Goal: Communication & Community: Answer question/provide support

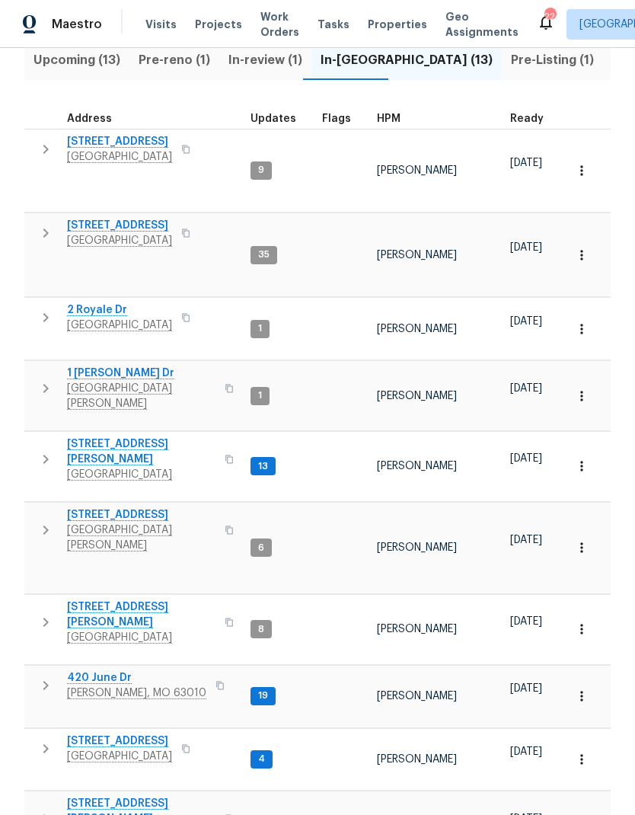
scroll to position [174, 0]
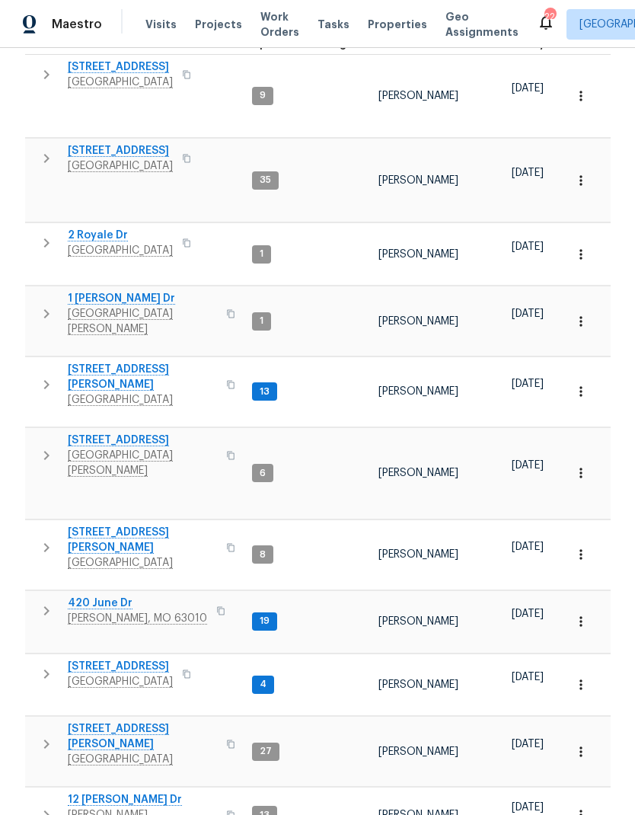
scroll to position [251, 0]
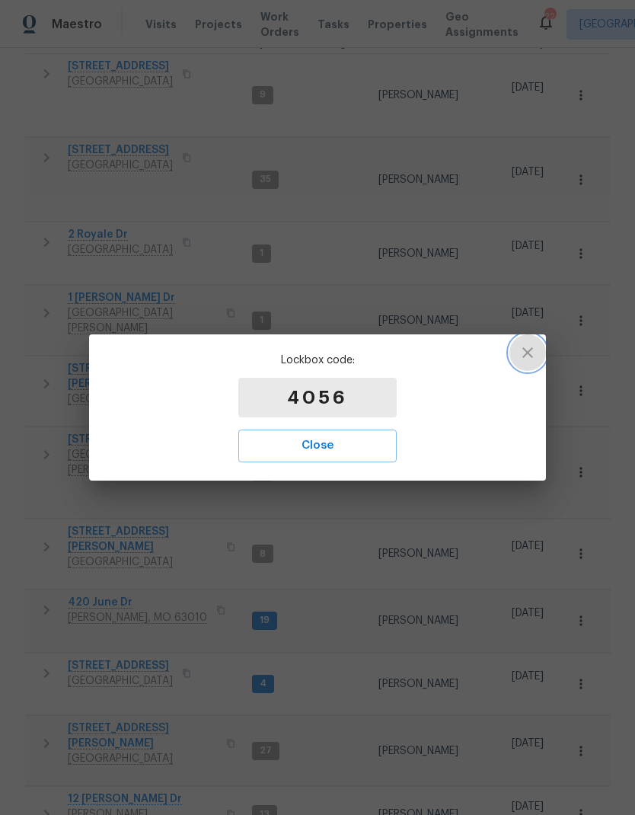
click at [534, 353] on icon "button" at bounding box center [528, 353] width 18 height 18
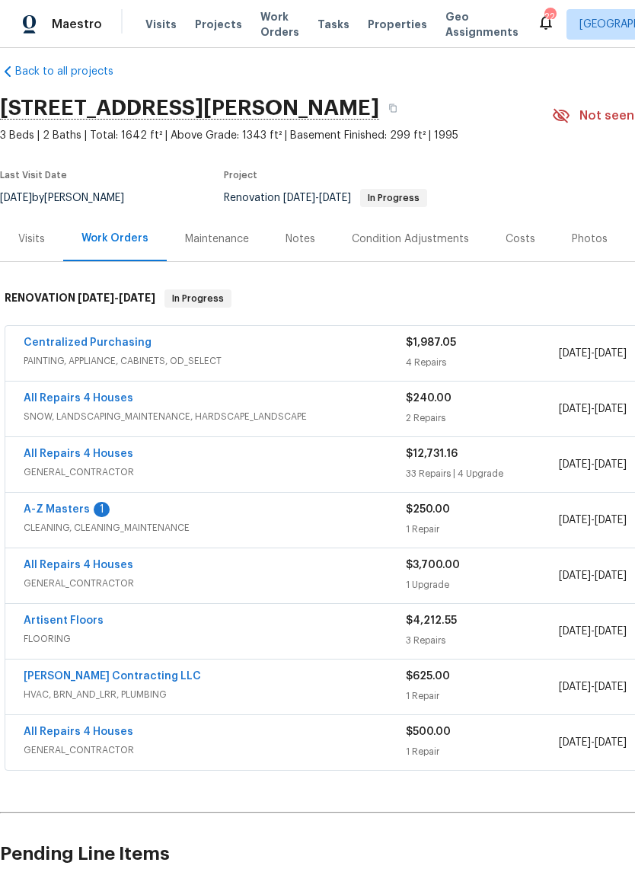
scroll to position [14, 0]
click at [49, 619] on link "Artisent Floors" at bounding box center [64, 621] width 80 height 11
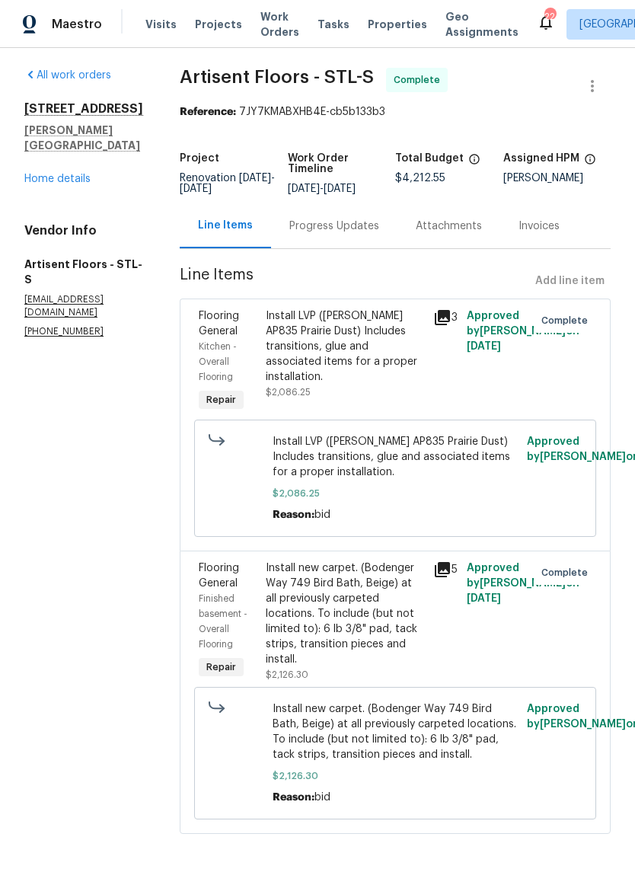
click at [360, 248] on div "Progress Updates" at bounding box center [334, 225] width 126 height 45
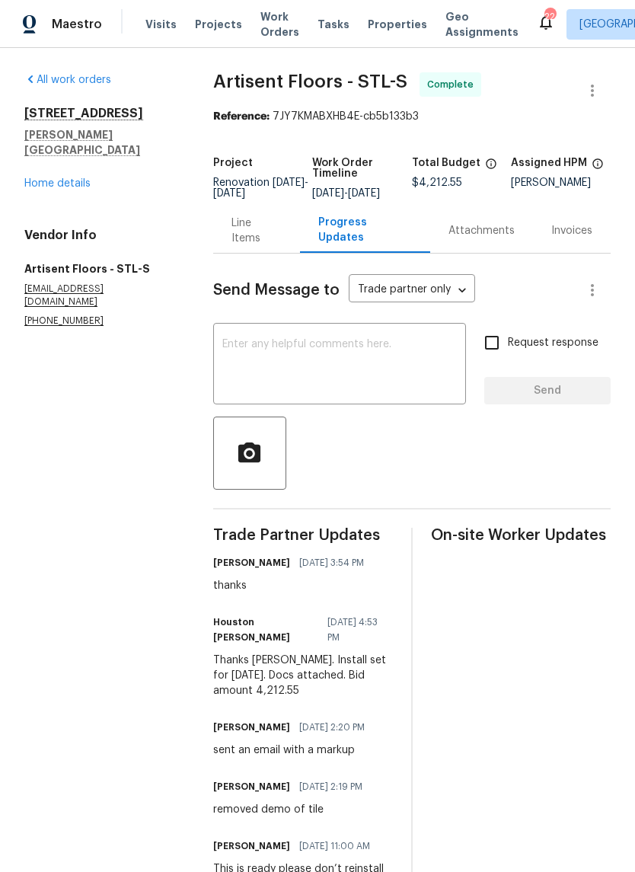
click at [376, 372] on textarea at bounding box center [339, 365] width 235 height 53
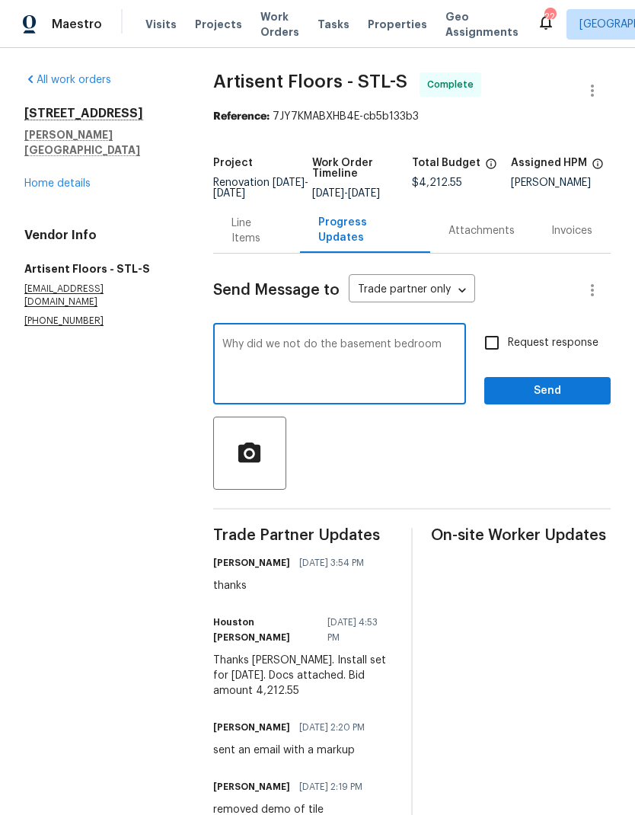
type textarea "Why did we not do the basement bedroom"
click at [555, 401] on span "Send" at bounding box center [548, 391] width 102 height 19
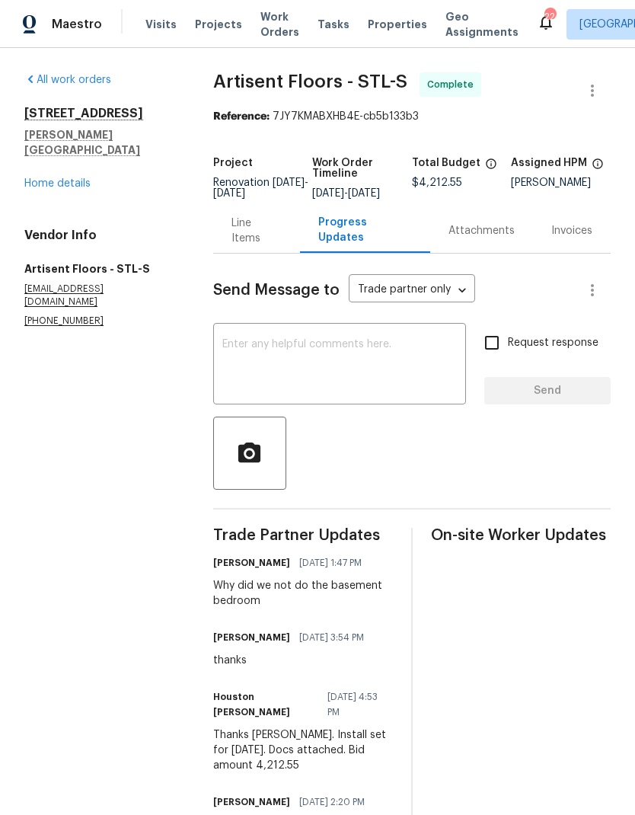
click at [50, 178] on link "Home details" at bounding box center [57, 183] width 66 height 11
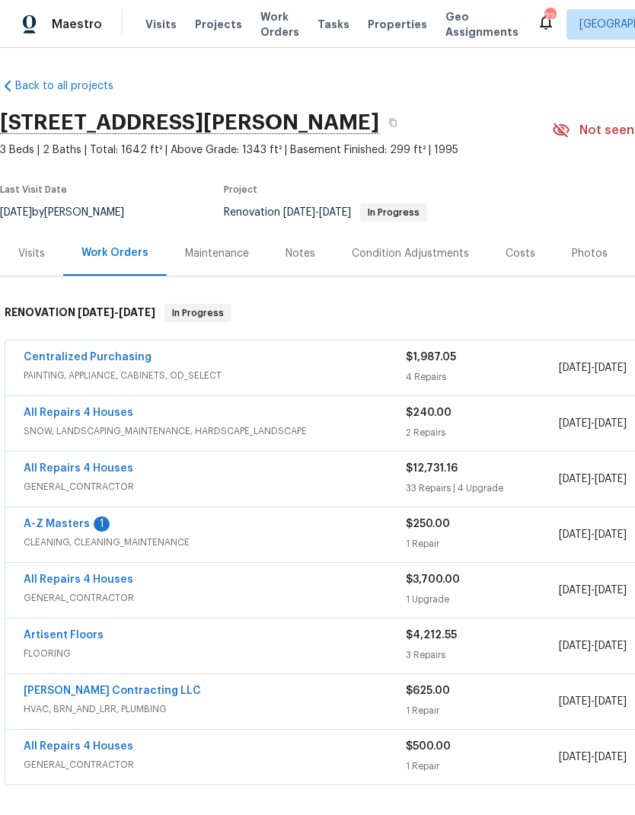
click at [48, 524] on link "A-Z Masters" at bounding box center [57, 524] width 66 height 11
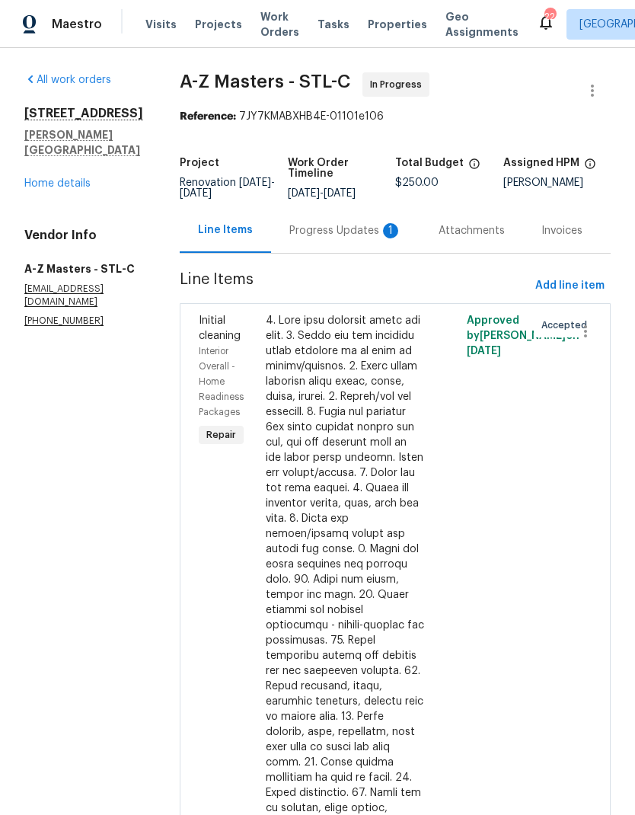
click at [383, 236] on div "1" at bounding box center [390, 230] width 15 height 15
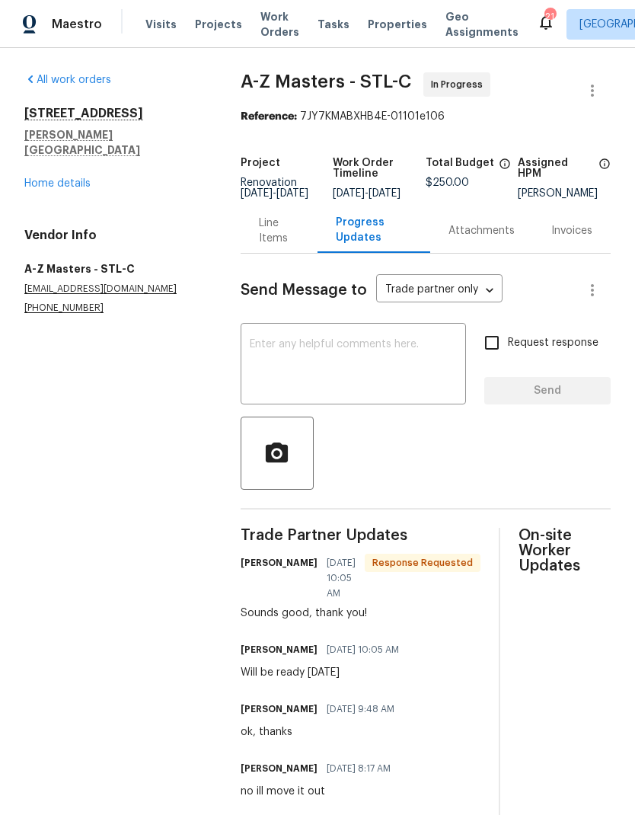
click at [60, 156] on div "[STREET_ADDRESS][PERSON_NAME] Home details" at bounding box center [114, 148] width 180 height 85
click at [56, 178] on link "Home details" at bounding box center [57, 183] width 66 height 11
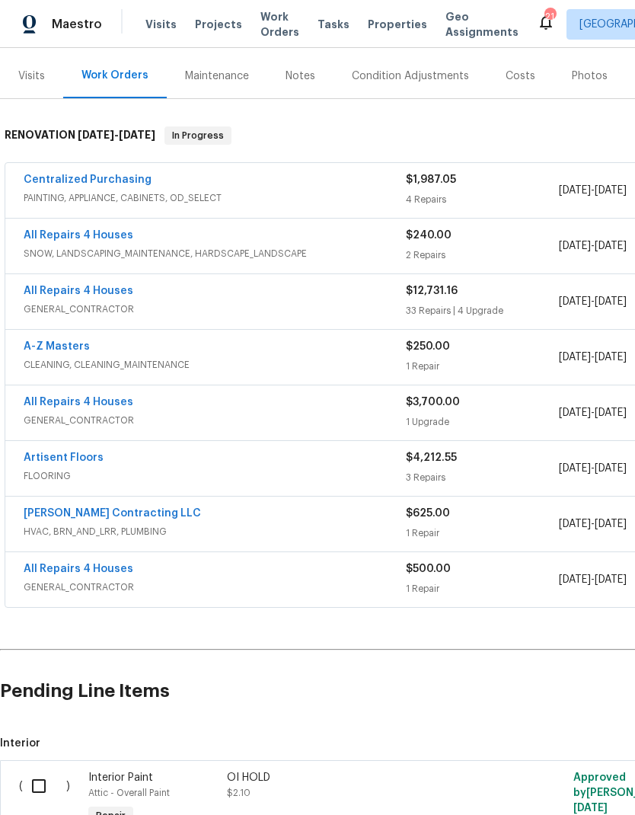
scroll to position [177, 0]
click at [53, 350] on link "A-Z Masters" at bounding box center [57, 347] width 66 height 11
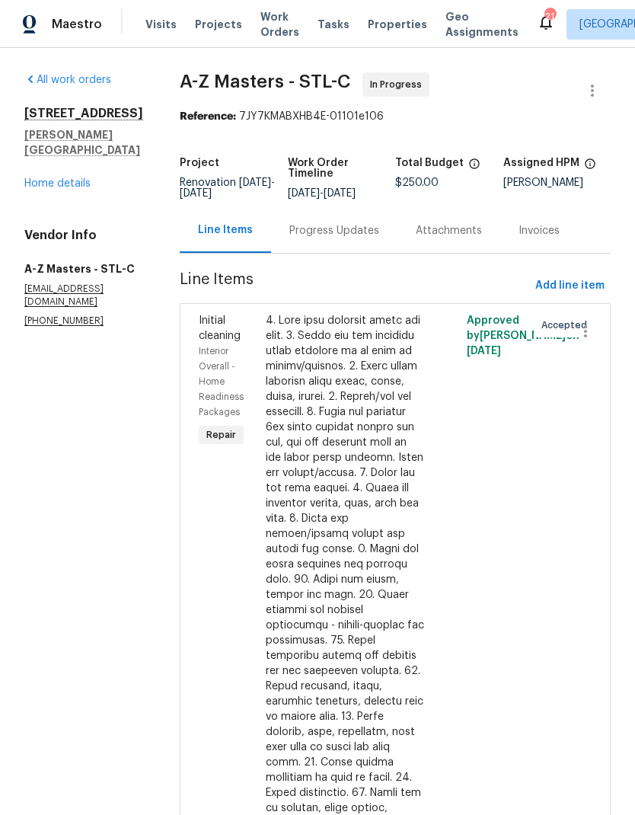
click at [301, 226] on div "Progress Updates" at bounding box center [334, 230] width 90 height 15
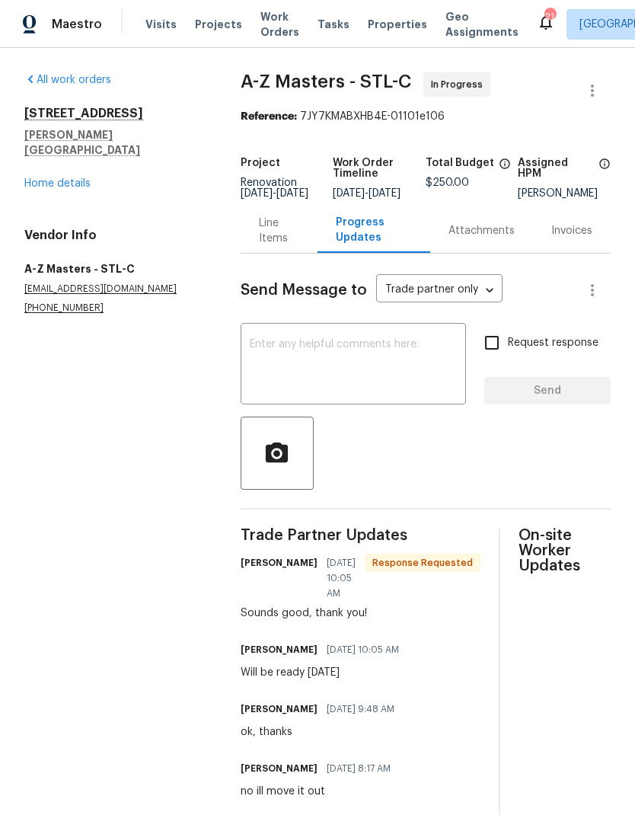
click at [394, 373] on textarea at bounding box center [353, 365] width 207 height 53
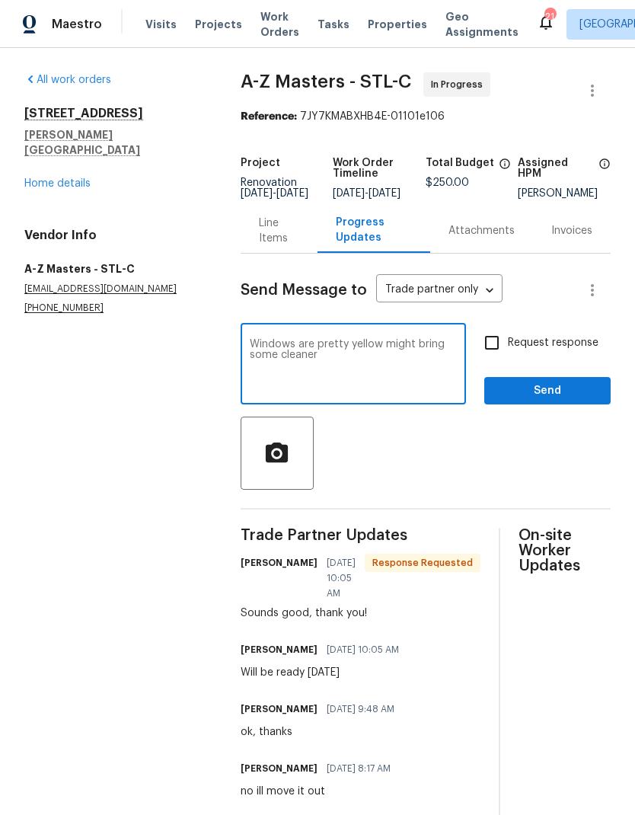
type textarea "Windows are pretty yellow might bring some cleaner"
click at [556, 396] on span "Send" at bounding box center [548, 391] width 102 height 19
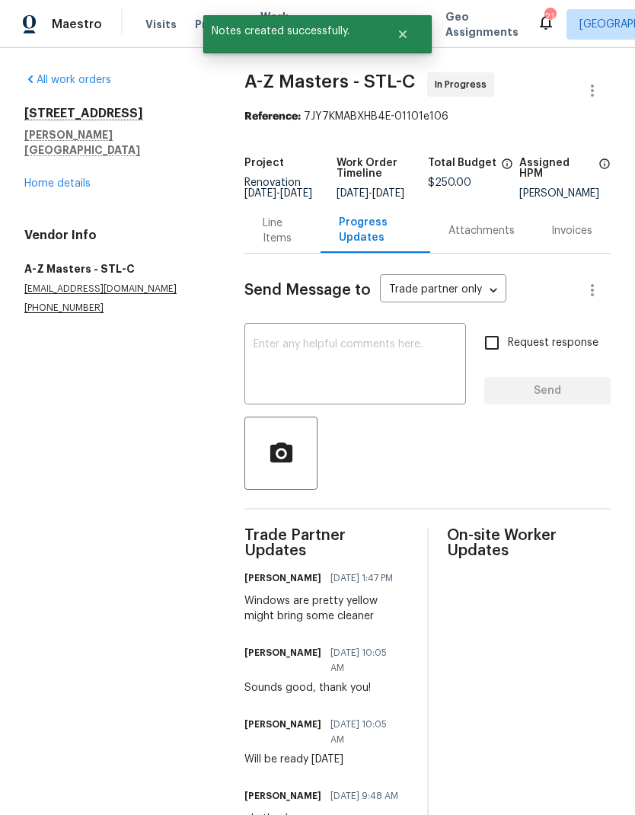
click at [52, 178] on link "Home details" at bounding box center [57, 183] width 66 height 11
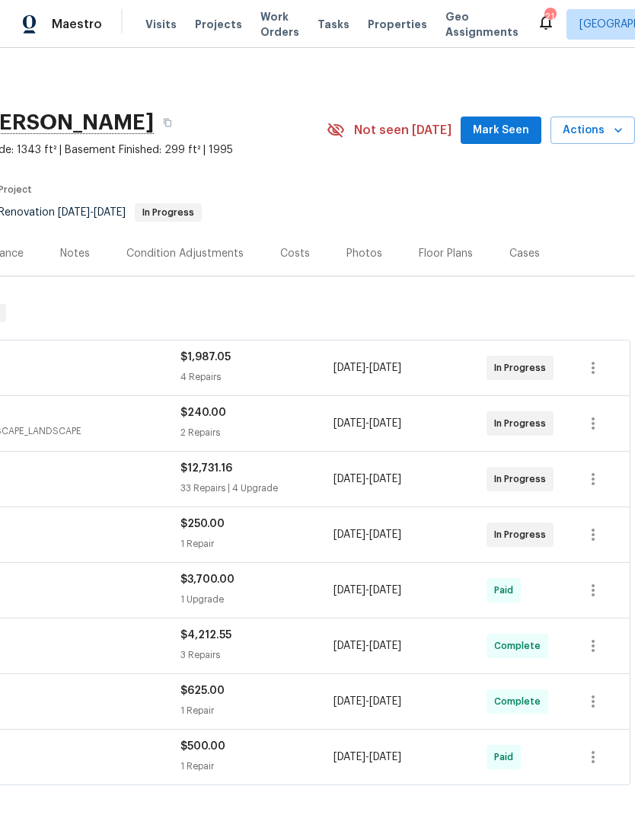
scroll to position [0, 226]
click at [510, 125] on span "Mark Seen" at bounding box center [501, 130] width 56 height 19
